Goal: Task Accomplishment & Management: Manage account settings

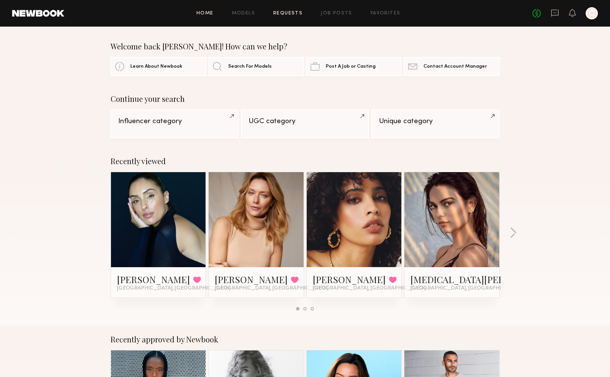
click at [293, 14] on link "Requests" at bounding box center [287, 13] width 29 height 5
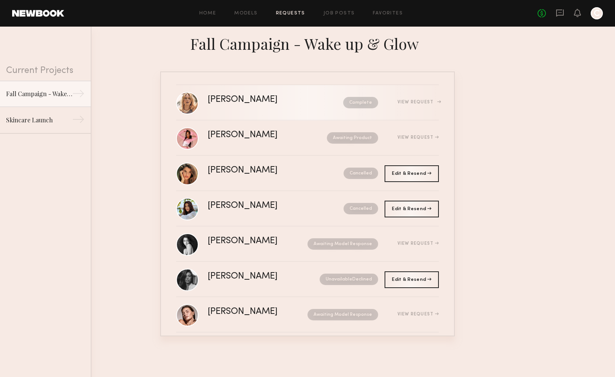
click at [398, 108] on div "[PERSON_NAME] Complete View Request" at bounding box center [323, 102] width 231 height 14
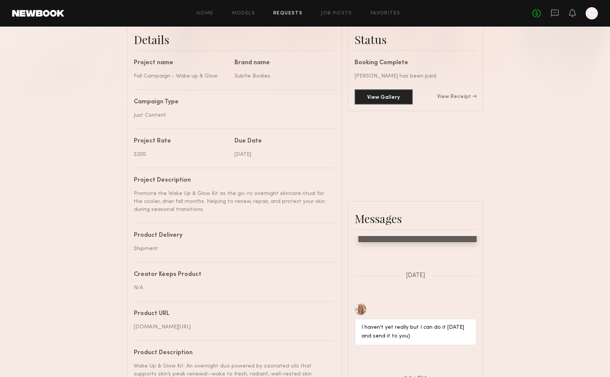
scroll to position [160, 0]
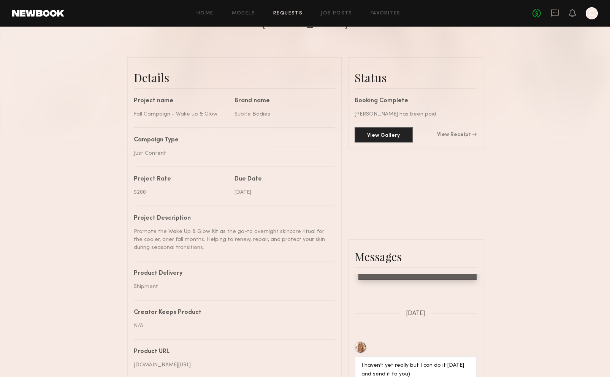
click at [467, 138] on link "View Receipt" at bounding box center [457, 134] width 40 height 5
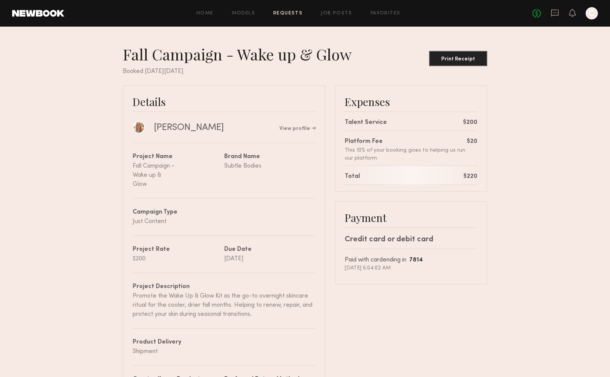
click at [571, 188] on nb-booking-receipt "Fall Campaign - Wake up & Glow Print Receipt Booked [DATE][DATE] Details [PERSO…" at bounding box center [305, 350] width 610 height 611
